Goal: Navigation & Orientation: Find specific page/section

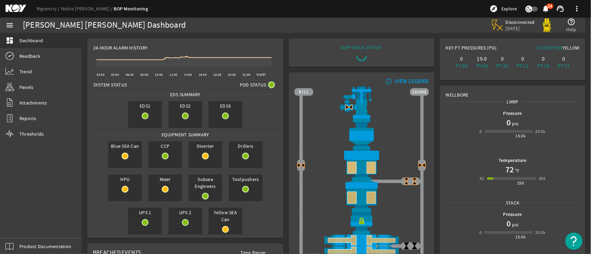
scroll to position [67, 0]
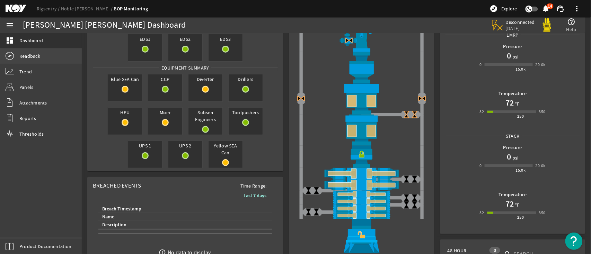
click at [31, 54] on span "Readback" at bounding box center [29, 56] width 21 height 7
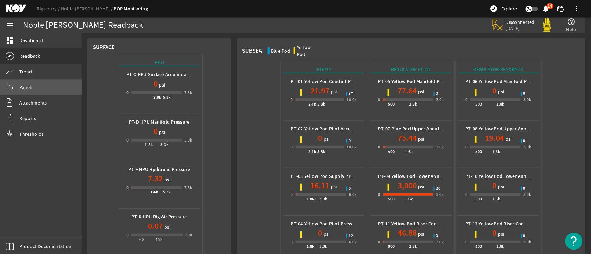
click at [30, 82] on link "Panels" at bounding box center [41, 87] width 82 height 15
click at [30, 84] on link "Panels" at bounding box center [41, 87] width 82 height 15
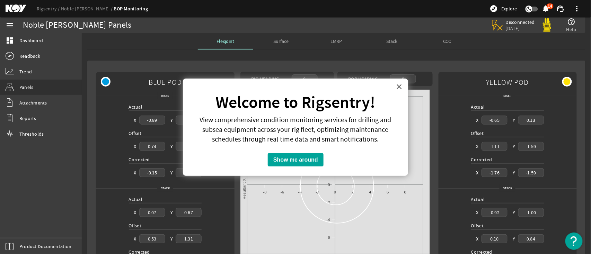
click at [399, 87] on button "×" at bounding box center [399, 86] width 7 height 11
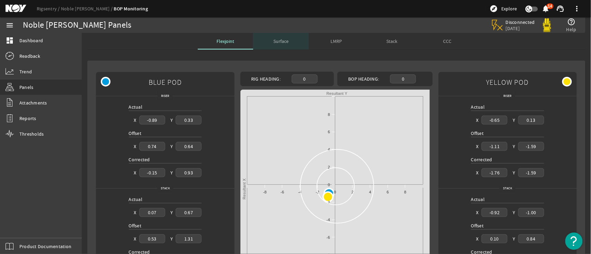
click at [273, 39] on span "Surface" at bounding box center [280, 41] width 15 height 5
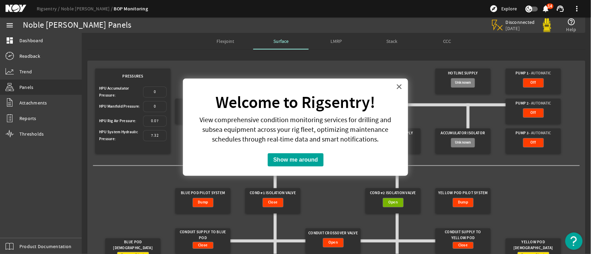
click at [397, 87] on button "×" at bounding box center [399, 86] width 7 height 11
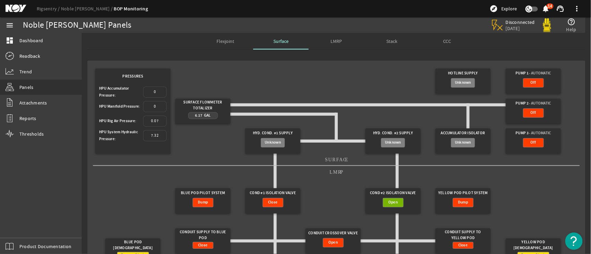
click at [443, 40] on span "CCC" at bounding box center [447, 41] width 8 height 5
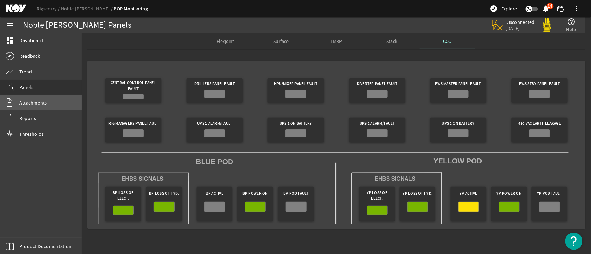
click at [35, 98] on link "Attachments" at bounding box center [41, 102] width 82 height 15
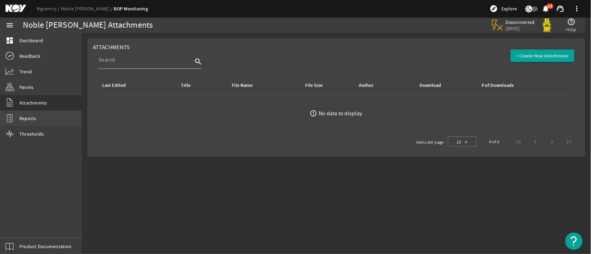
click at [45, 117] on link "Reports" at bounding box center [41, 118] width 82 height 15
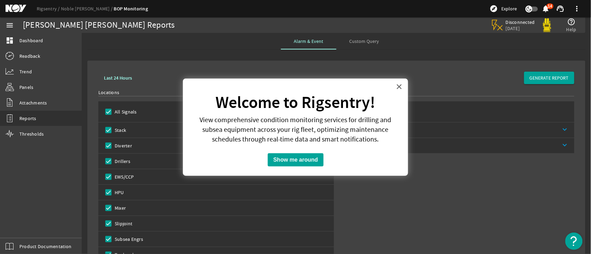
click at [400, 85] on button "×" at bounding box center [399, 86] width 7 height 11
